Goal: Task Accomplishment & Management: Manage account settings

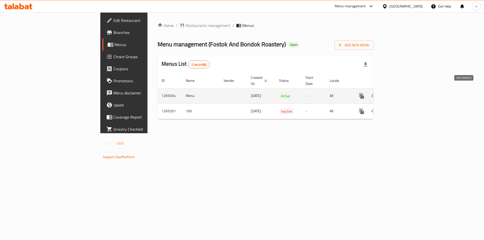
click at [401, 93] on icon "enhanced table" at bounding box center [398, 96] width 6 height 6
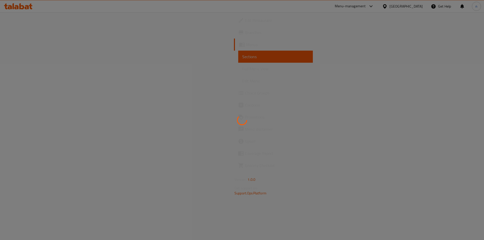
click at [48, 90] on div at bounding box center [242, 120] width 484 height 240
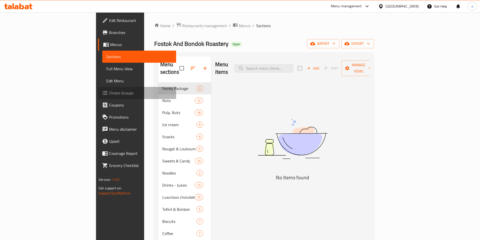
click at [109, 90] on span "Choice Groups" at bounding box center [140, 93] width 63 height 6
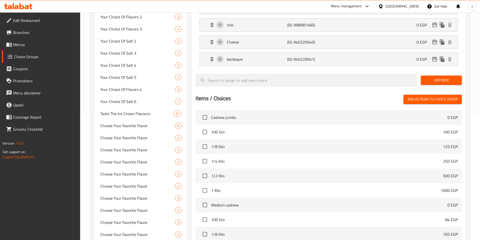
click at [299, 129] on span "100 Gm" at bounding box center [327, 132] width 232 height 6
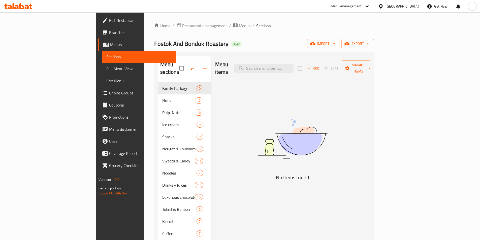
click at [110, 44] on span "Menus" at bounding box center [141, 45] width 62 height 6
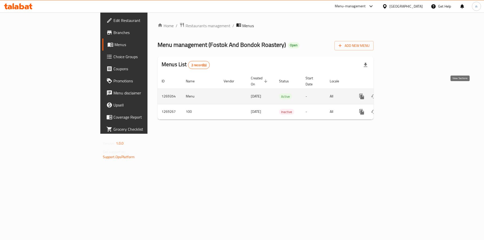
click at [401, 93] on icon "enhanced table" at bounding box center [398, 96] width 6 height 6
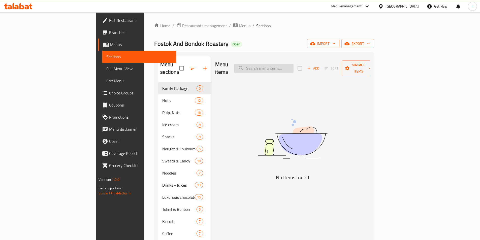
drag, startPoint x: 310, startPoint y: 62, endPoint x: 309, endPoint y: 65, distance: 3.3
click at [294, 64] on input "search" at bounding box center [263, 68] width 59 height 9
paste input "Jumbo smoked almonds"
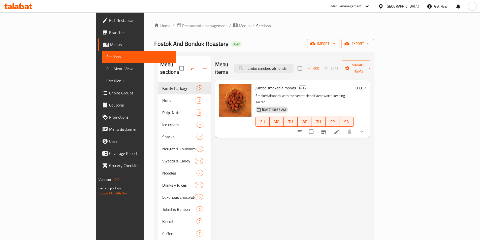
type input "Jumbo smoked almonds"
click at [344, 127] on li at bounding box center [337, 131] width 14 height 9
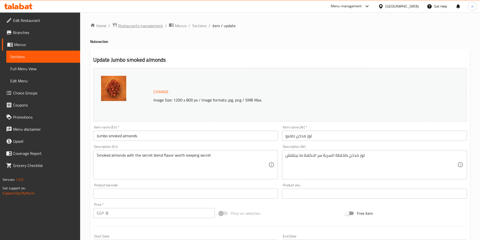
click at [135, 27] on span "Restaurants management" at bounding box center [140, 26] width 45 height 6
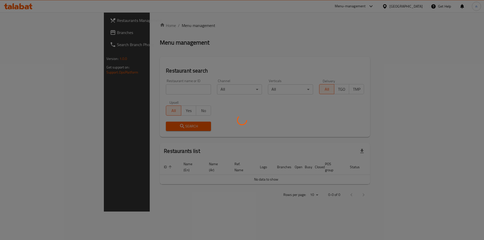
click at [31, 33] on div at bounding box center [242, 120] width 484 height 240
click at [24, 33] on div at bounding box center [242, 120] width 484 height 240
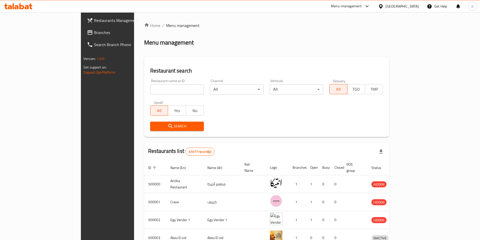
click at [94, 33] on span "Branches" at bounding box center [125, 32] width 63 height 6
